Goal: Task Accomplishment & Management: Use online tool/utility

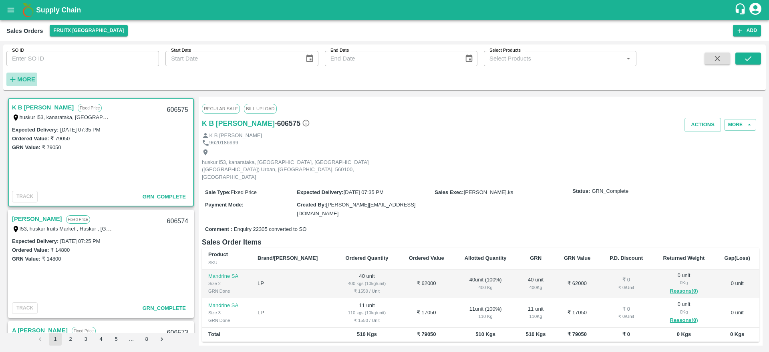
click at [32, 77] on strong "More" at bounding box center [26, 79] width 18 height 6
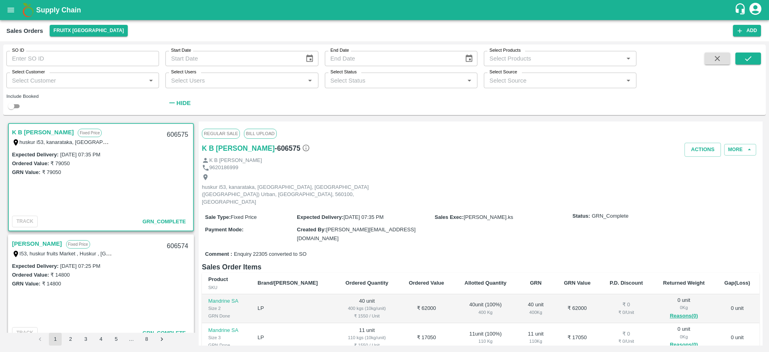
click at [62, 73] on div "Select Customer   *" at bounding box center [82, 79] width 153 height 15
type input "DC Fruits"
click at [27, 107] on input "checkbox" at bounding box center [21, 102] width 16 height 16
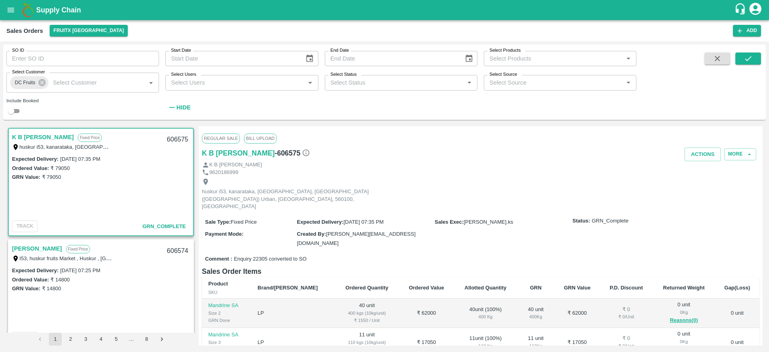
click at [17, 105] on div "Include Booked" at bounding box center [82, 107] width 153 height 17
click at [13, 109] on input "checkbox" at bounding box center [11, 111] width 29 height 10
checkbox input "true"
click at [745, 61] on icon "submit" at bounding box center [748, 58] width 9 height 9
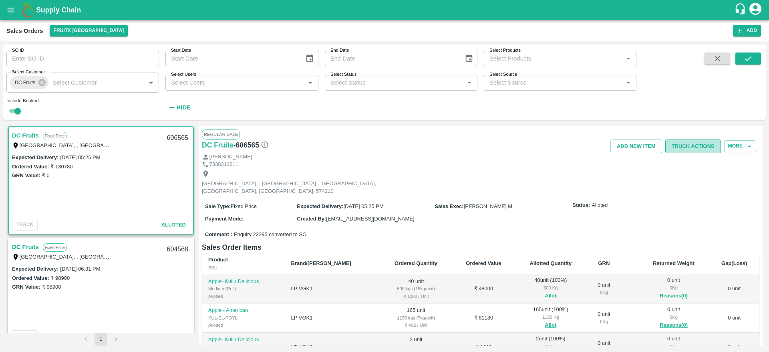
click at [699, 149] on button "Truck Actions" at bounding box center [693, 146] width 56 height 14
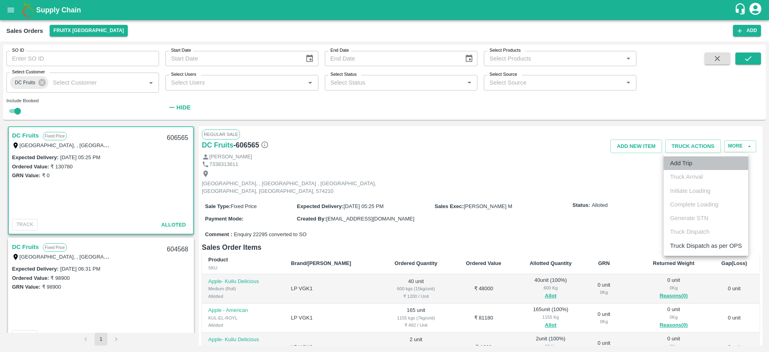
click at [698, 161] on li "Add Trip" at bounding box center [706, 163] width 85 height 14
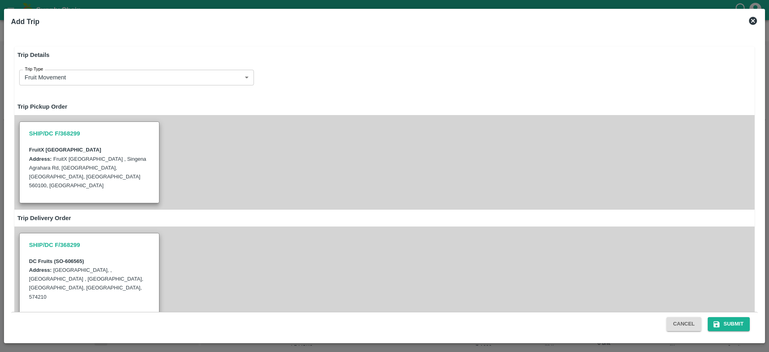
radio input "true"
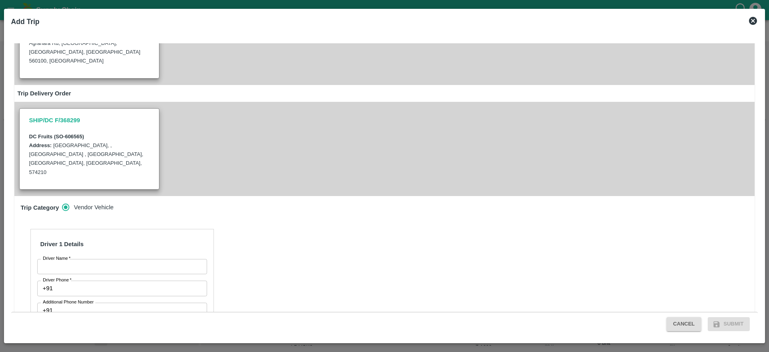
scroll to position [124, 0]
click at [138, 260] on input "Driver Name   *" at bounding box center [122, 267] width 170 height 15
type input "606565"
click at [148, 260] on input "Driver Name   *" at bounding box center [122, 267] width 170 height 15
type input "DC Fruits"
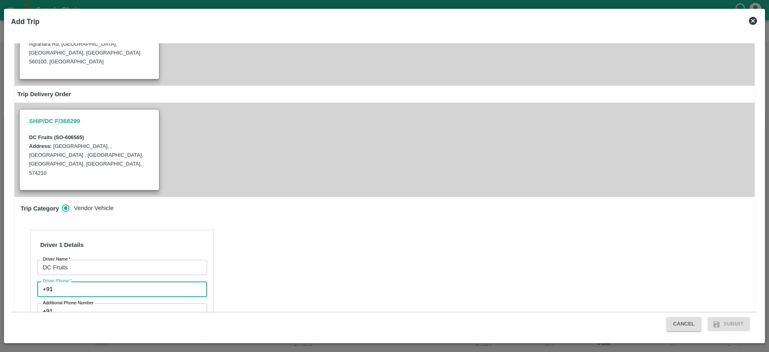
click at [112, 281] on input "Driver Phone   *" at bounding box center [131, 288] width 151 height 15
type input "9626034159"
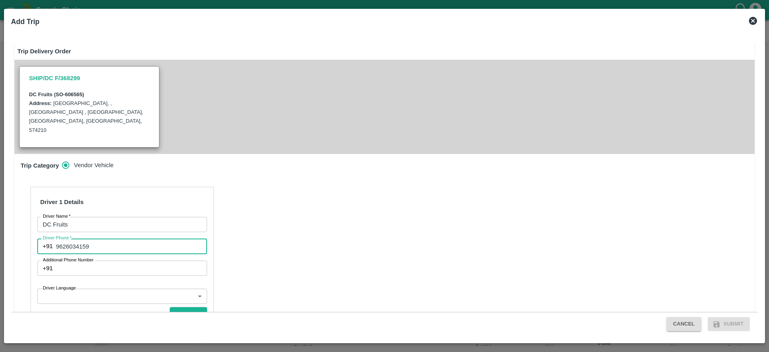
scroll to position [167, 0]
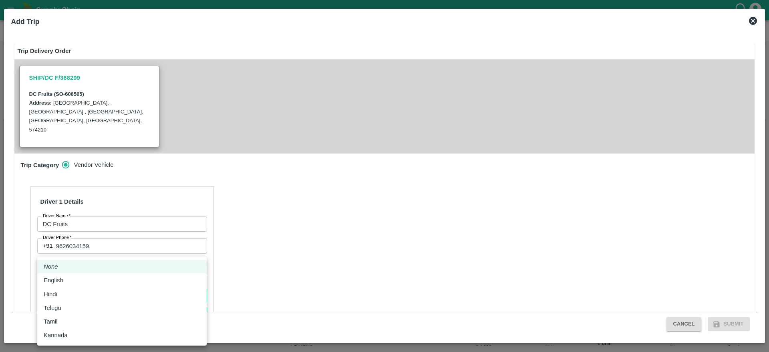
click at [101, 264] on body "Supply Chain Sales Orders FruitX [GEOGRAPHIC_DATA] Add SO ID SO ID Start Date S…" at bounding box center [384, 176] width 769 height 352
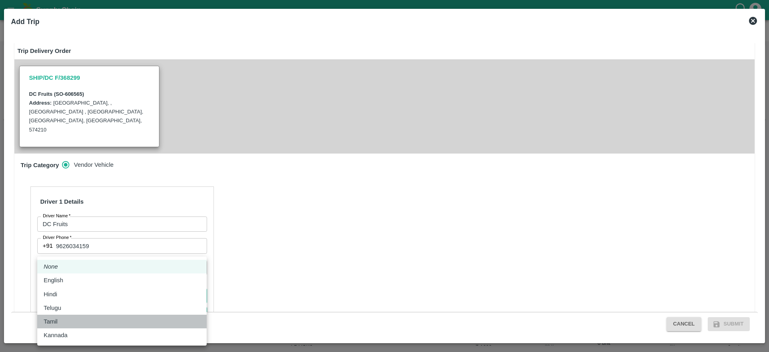
click at [73, 315] on li "Tamil" at bounding box center [121, 321] width 169 height 14
type input "ta"
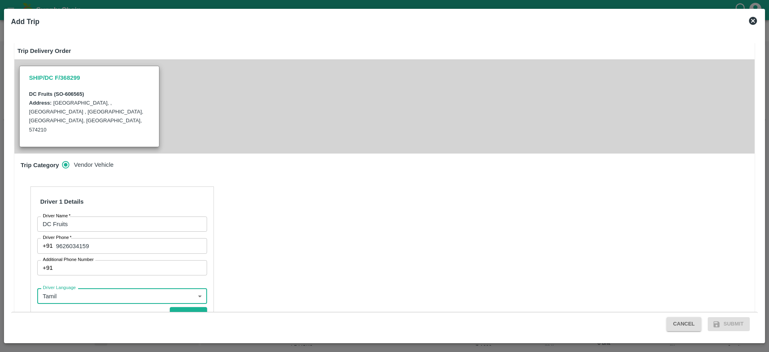
scroll to position [233, 0]
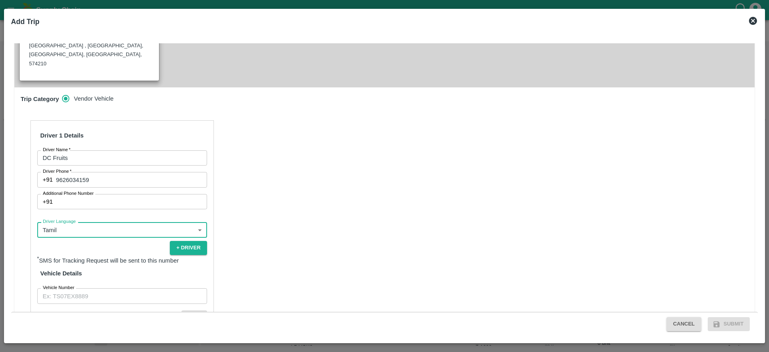
click at [179, 288] on input "Vehicle Number" at bounding box center [122, 295] width 170 height 15
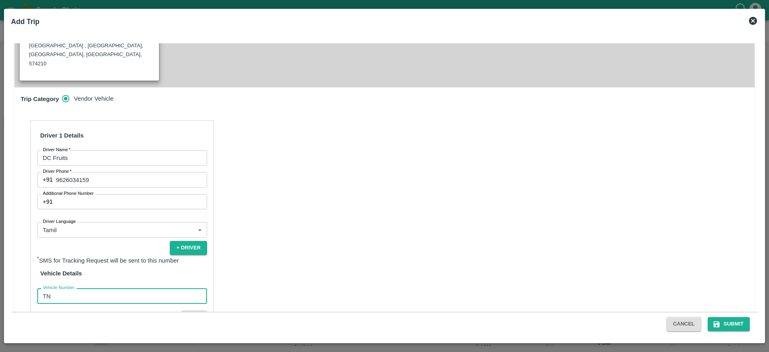
type input "TN32BF8595"
click at [194, 310] on button "Verify" at bounding box center [194, 316] width 26 height 12
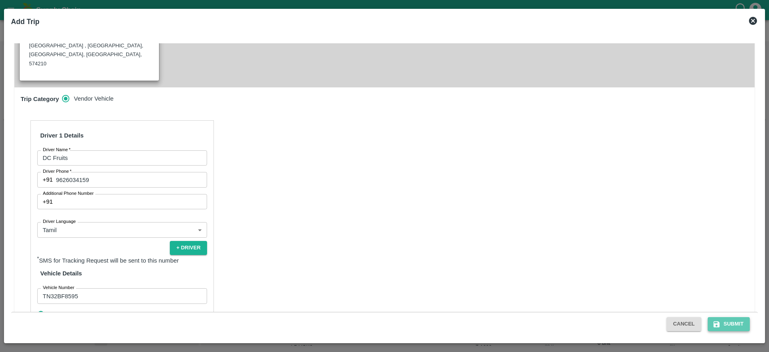
click at [744, 322] on button "Submit" at bounding box center [729, 324] width 42 height 14
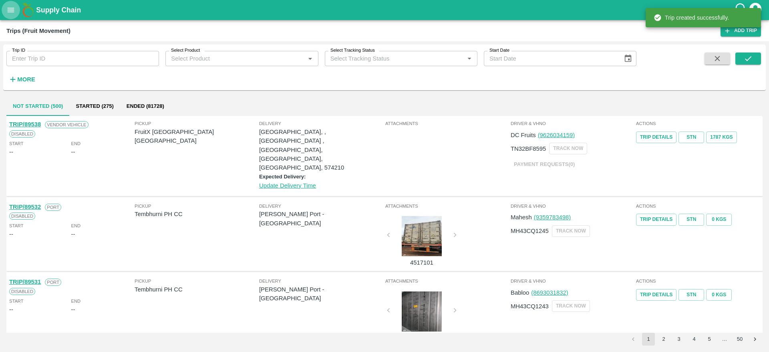
click at [12, 8] on icon "open drawer" at bounding box center [10, 10] width 9 height 9
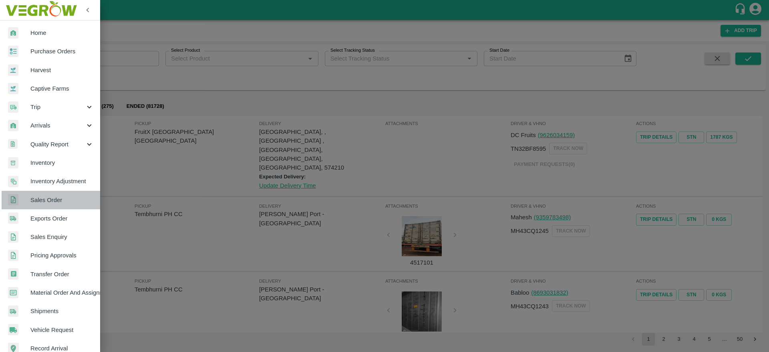
click at [59, 203] on span "Sales Order" at bounding box center [61, 199] width 63 height 9
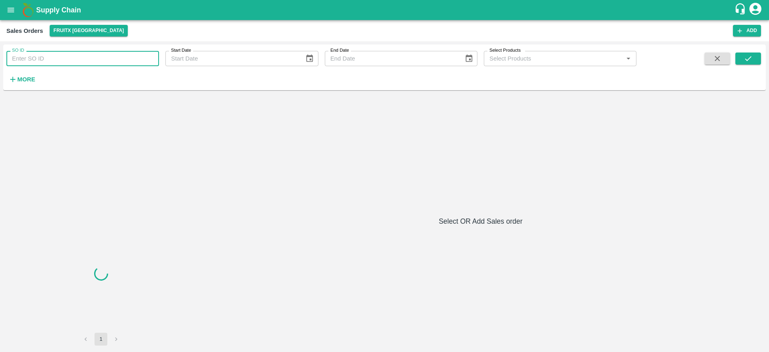
click at [62, 57] on input "SO ID" at bounding box center [82, 58] width 153 height 15
paste input "606565"
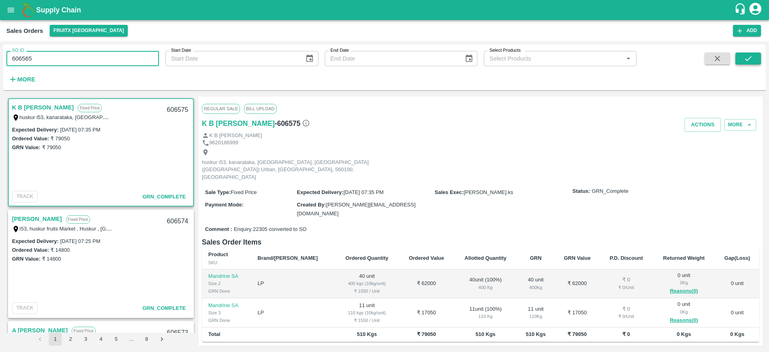
type input "606565"
click at [752, 55] on icon "submit" at bounding box center [748, 58] width 9 height 9
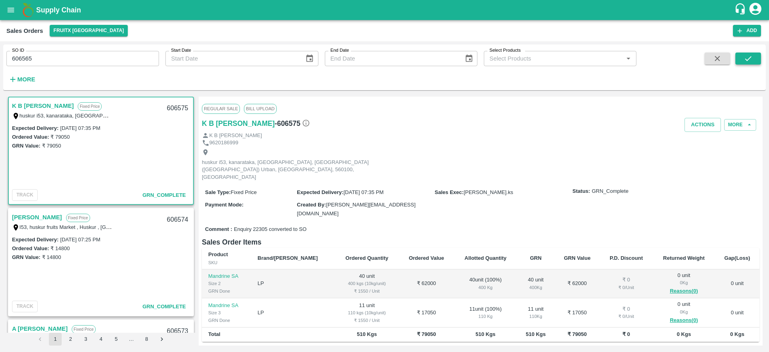
click at [748, 60] on icon "submit" at bounding box center [748, 58] width 6 height 5
click at [92, 64] on input "606565" at bounding box center [82, 58] width 153 height 15
click at [27, 81] on strong "More" at bounding box center [26, 79] width 18 height 6
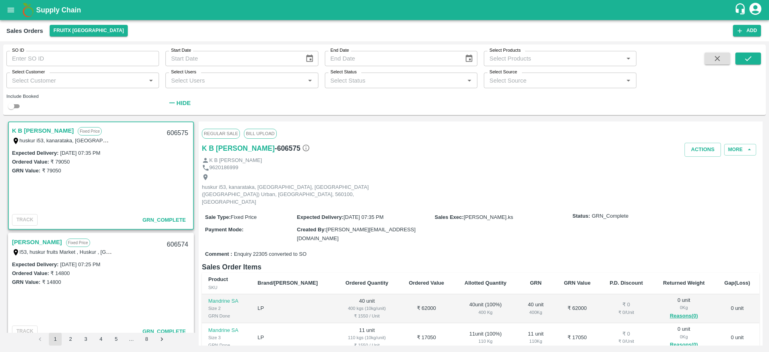
click at [60, 87] on div "Select Customer   *" at bounding box center [82, 79] width 153 height 15
type input "C"
type input "DC Fruits"
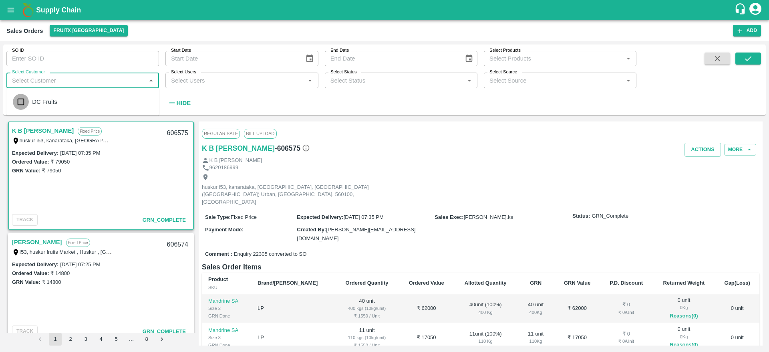
click at [15, 103] on input "checkbox" at bounding box center [21, 102] width 16 height 16
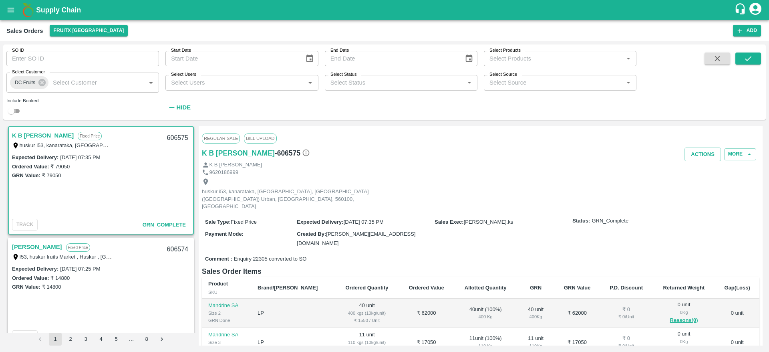
click at [14, 109] on input "checkbox" at bounding box center [11, 111] width 29 height 10
checkbox input "true"
click at [749, 60] on icon "submit" at bounding box center [748, 58] width 9 height 9
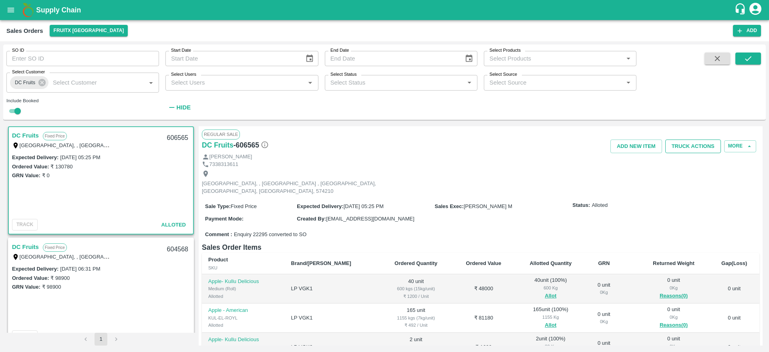
click at [686, 152] on button "Truck Actions" at bounding box center [693, 146] width 56 height 14
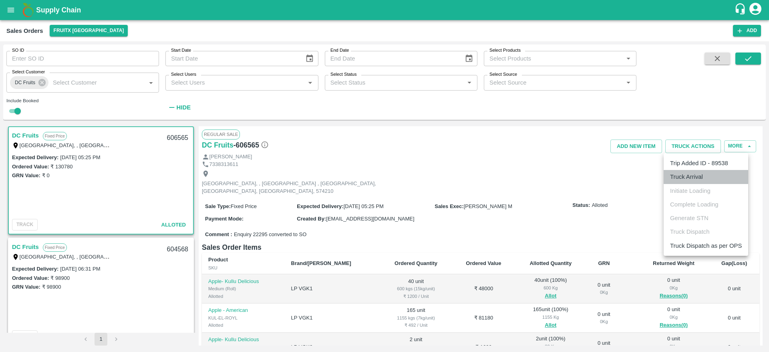
click at [687, 172] on li "Truck Arrival" at bounding box center [706, 177] width 85 height 14
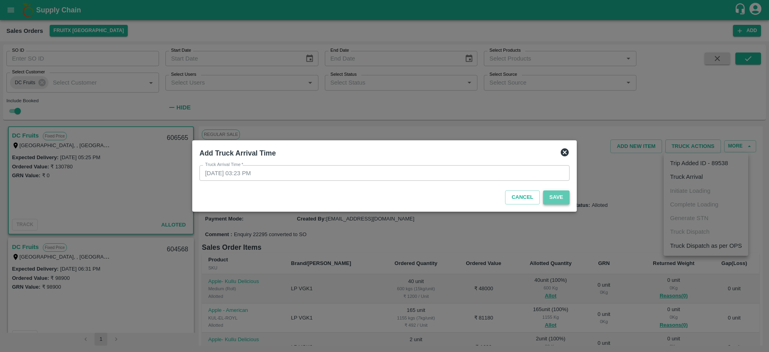
click at [550, 200] on button "Save" at bounding box center [556, 197] width 26 height 14
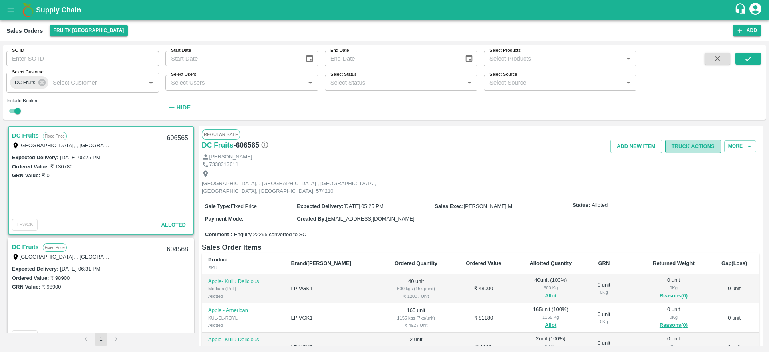
click at [694, 144] on button "Truck Actions" at bounding box center [693, 146] width 56 height 14
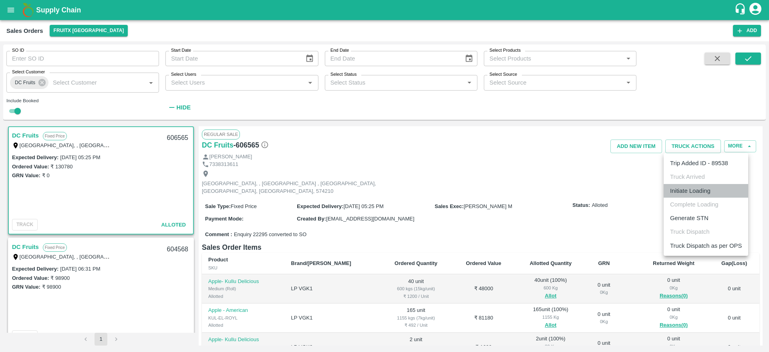
click at [699, 185] on li "Initiate Loading" at bounding box center [706, 191] width 85 height 14
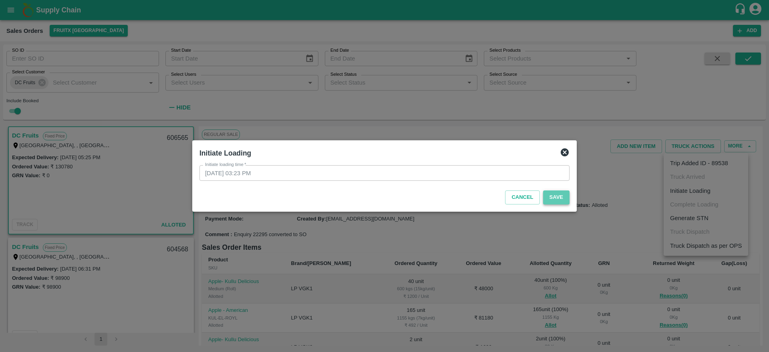
click at [558, 200] on button "Save" at bounding box center [556, 197] width 26 height 14
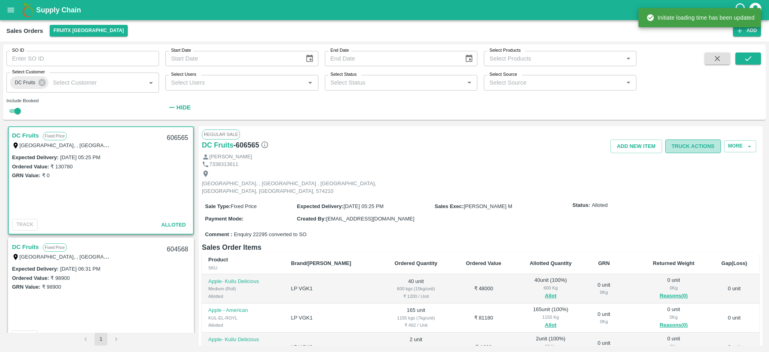
click at [680, 142] on button "Truck Actions" at bounding box center [693, 146] width 56 height 14
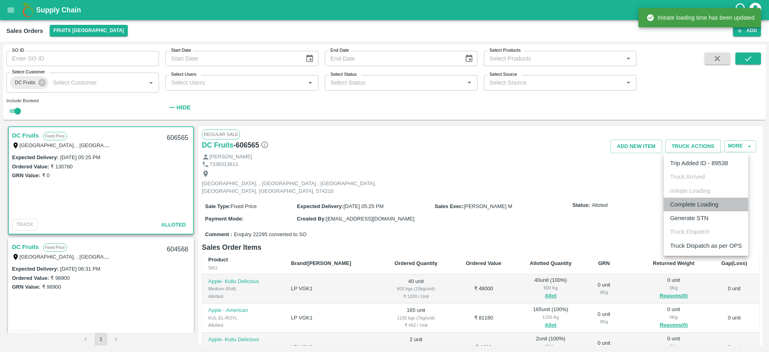
click at [689, 202] on li "Complete Loading" at bounding box center [706, 204] width 85 height 14
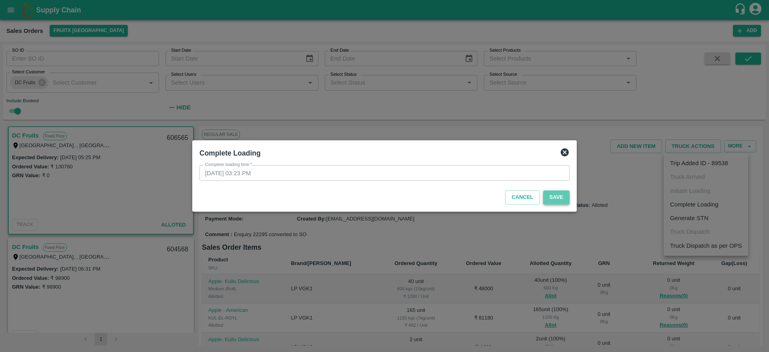
click at [565, 201] on button "Save" at bounding box center [556, 197] width 26 height 14
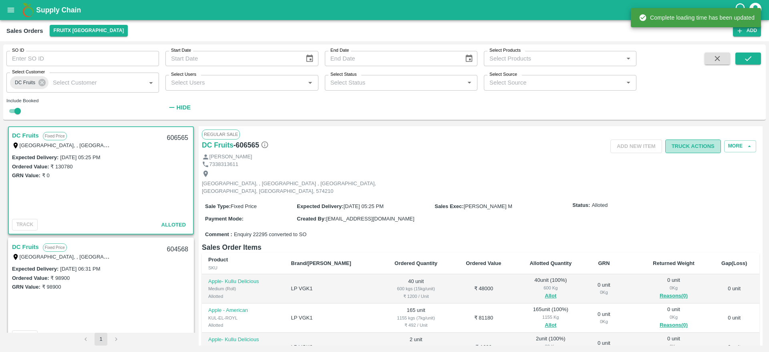
click at [701, 151] on button "Truck Actions" at bounding box center [693, 146] width 56 height 14
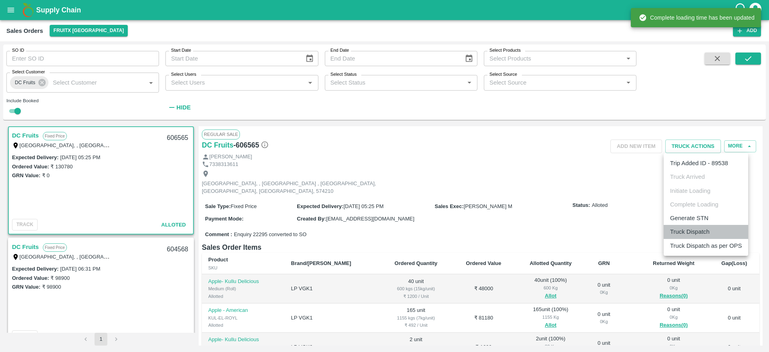
click at [699, 231] on li "Truck Dispatch" at bounding box center [706, 232] width 85 height 14
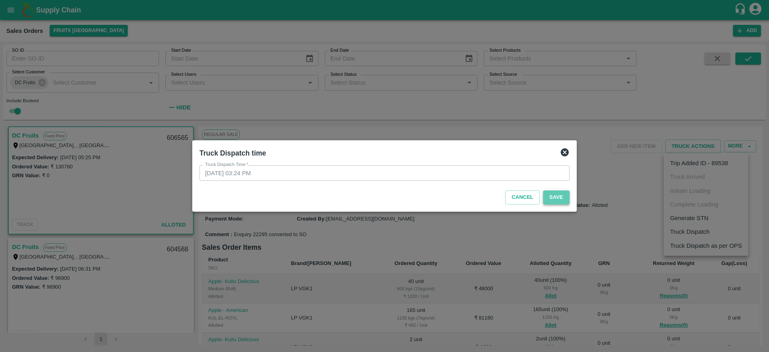
click at [557, 196] on button "Save" at bounding box center [556, 197] width 26 height 14
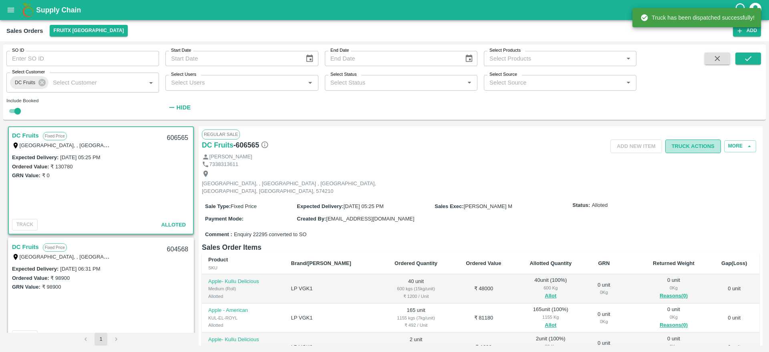
click at [694, 145] on button "Truck Actions" at bounding box center [693, 146] width 56 height 14
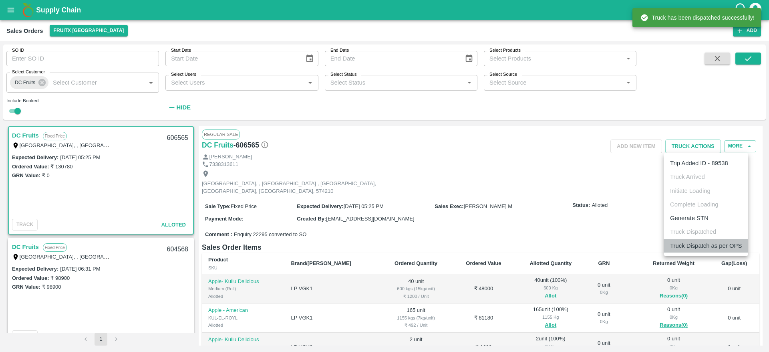
click at [692, 244] on li "Truck Dispatch as per OPS" at bounding box center [706, 246] width 85 height 14
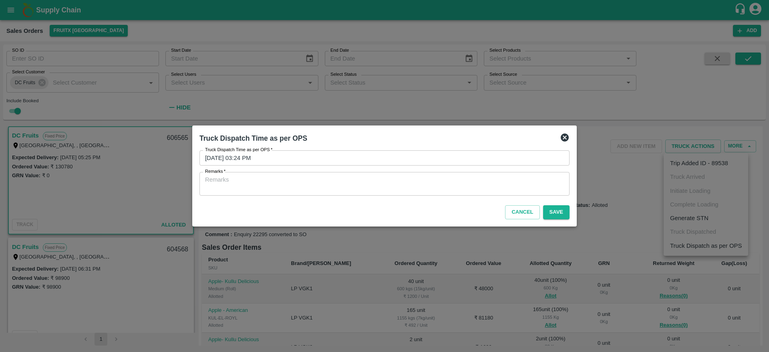
click at [497, 181] on textarea "Remarks   *" at bounding box center [384, 183] width 359 height 17
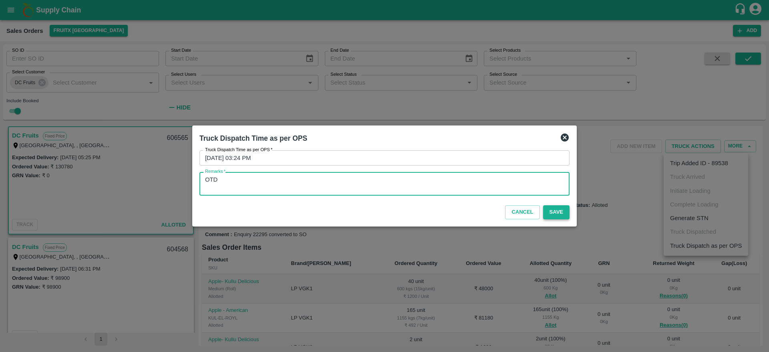
type textarea "OTD"
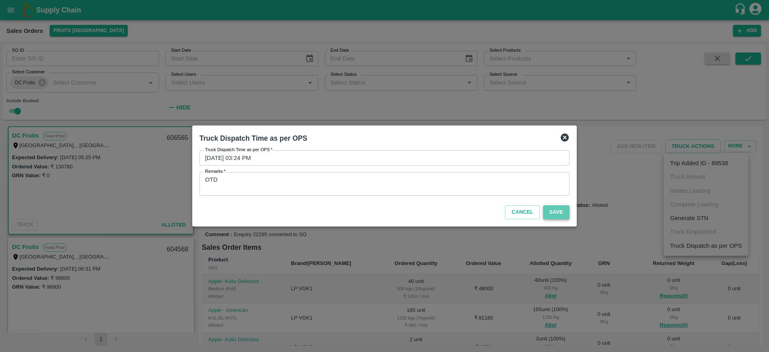
click at [557, 209] on button "Save" at bounding box center [556, 212] width 26 height 14
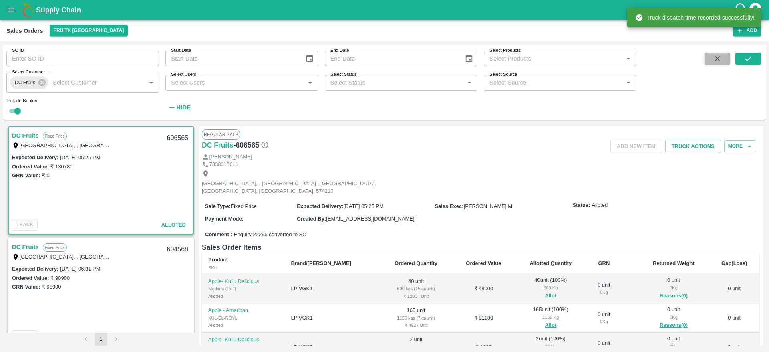
click at [711, 56] on button "button" at bounding box center [717, 58] width 26 height 12
checkbox input "false"
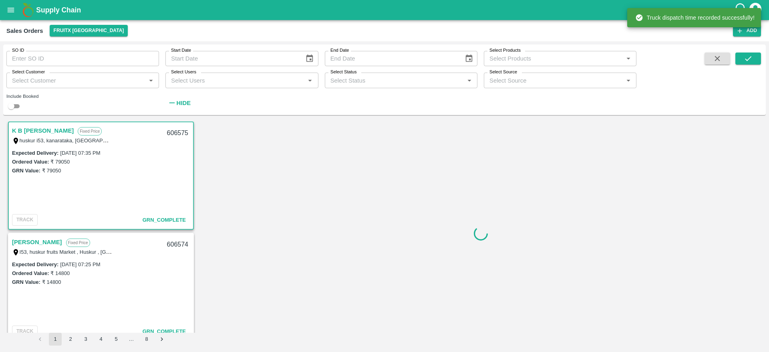
scroll to position [1004, 0]
